Goal: Obtain resource: Download file/media

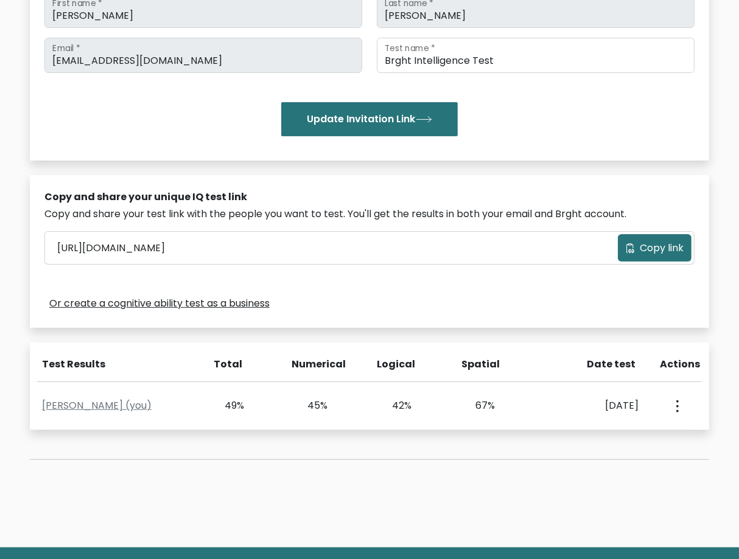
scroll to position [244, 0]
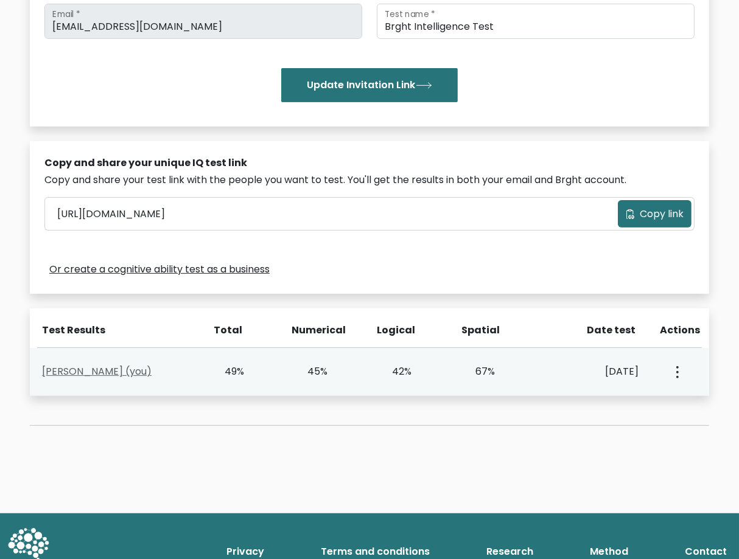
click at [104, 374] on link "Audrey Guevarra (you)" at bounding box center [97, 372] width 110 height 14
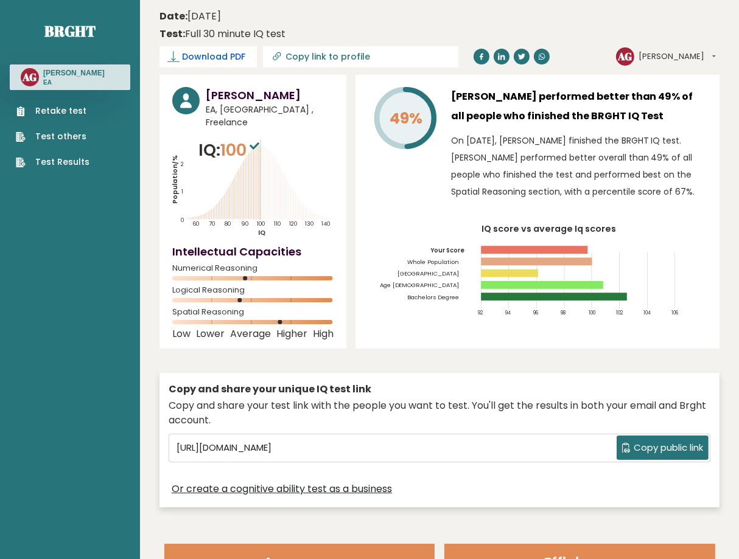
click at [209, 57] on span "Download PDF" at bounding box center [213, 57] width 63 height 13
drag, startPoint x: 443, startPoint y: 24, endPoint x: 469, endPoint y: 13, distance: 29.2
click at [445, 23] on div "Date: [DATE] Test: Full 30 minute IQ test" at bounding box center [431, 25] width 542 height 32
